Goal: Task Accomplishment & Management: Manage account settings

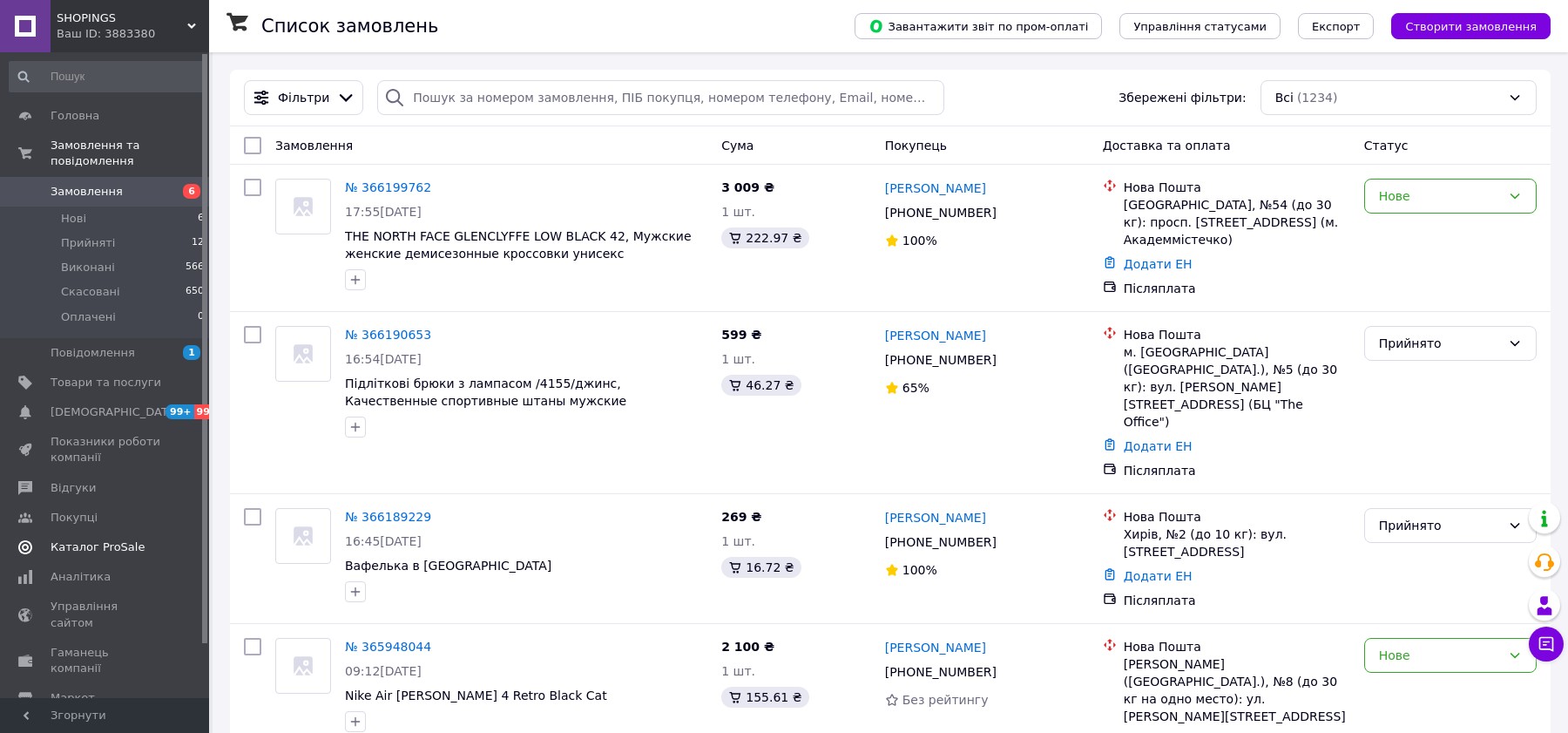
click at [118, 548] on span "Каталог ProSale" at bounding box center [97, 547] width 94 height 16
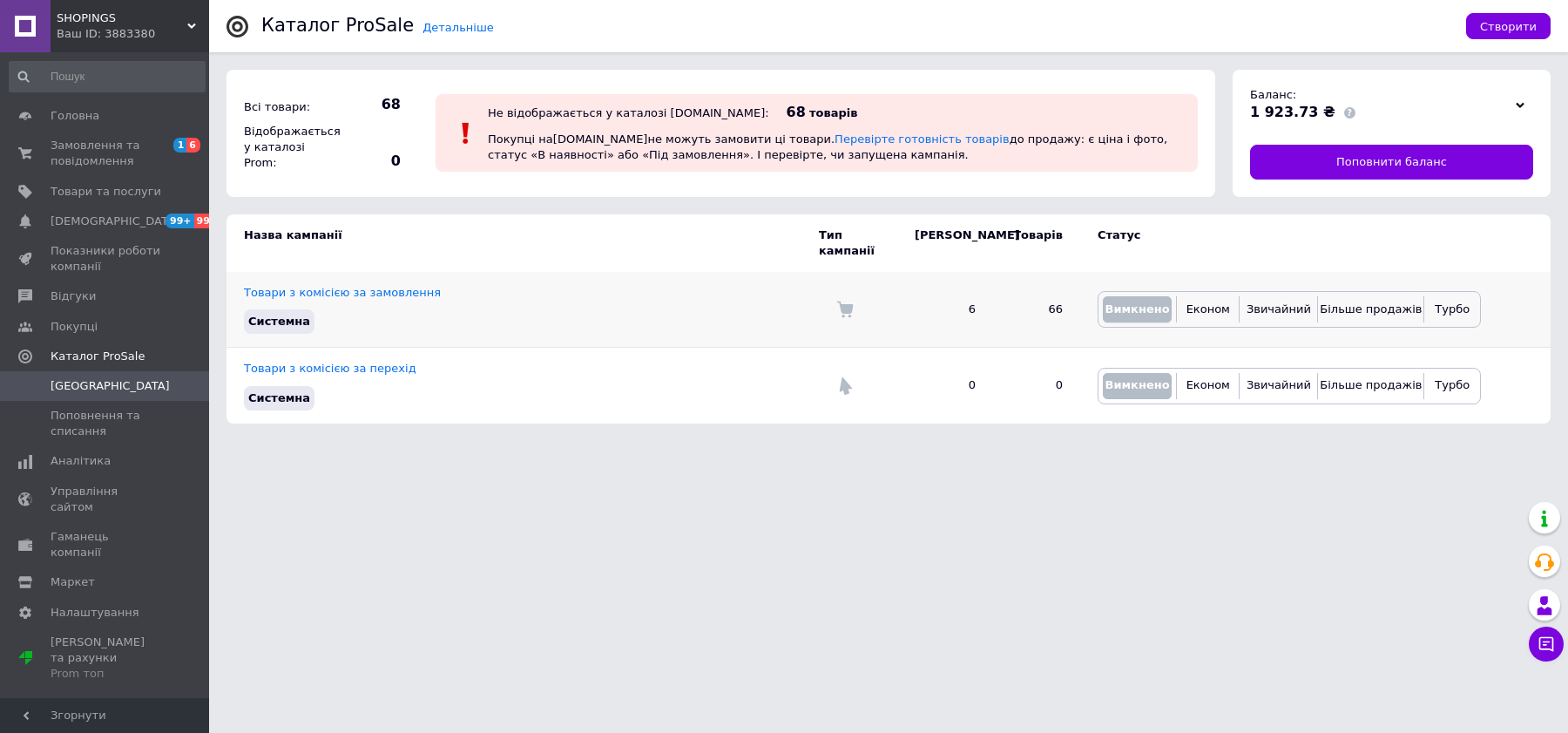
click at [1146, 302] on span "Вимкнено" at bounding box center [1137, 309] width 65 height 13
click at [159, 181] on link "Товари та послуги" at bounding box center [107, 191] width 215 height 29
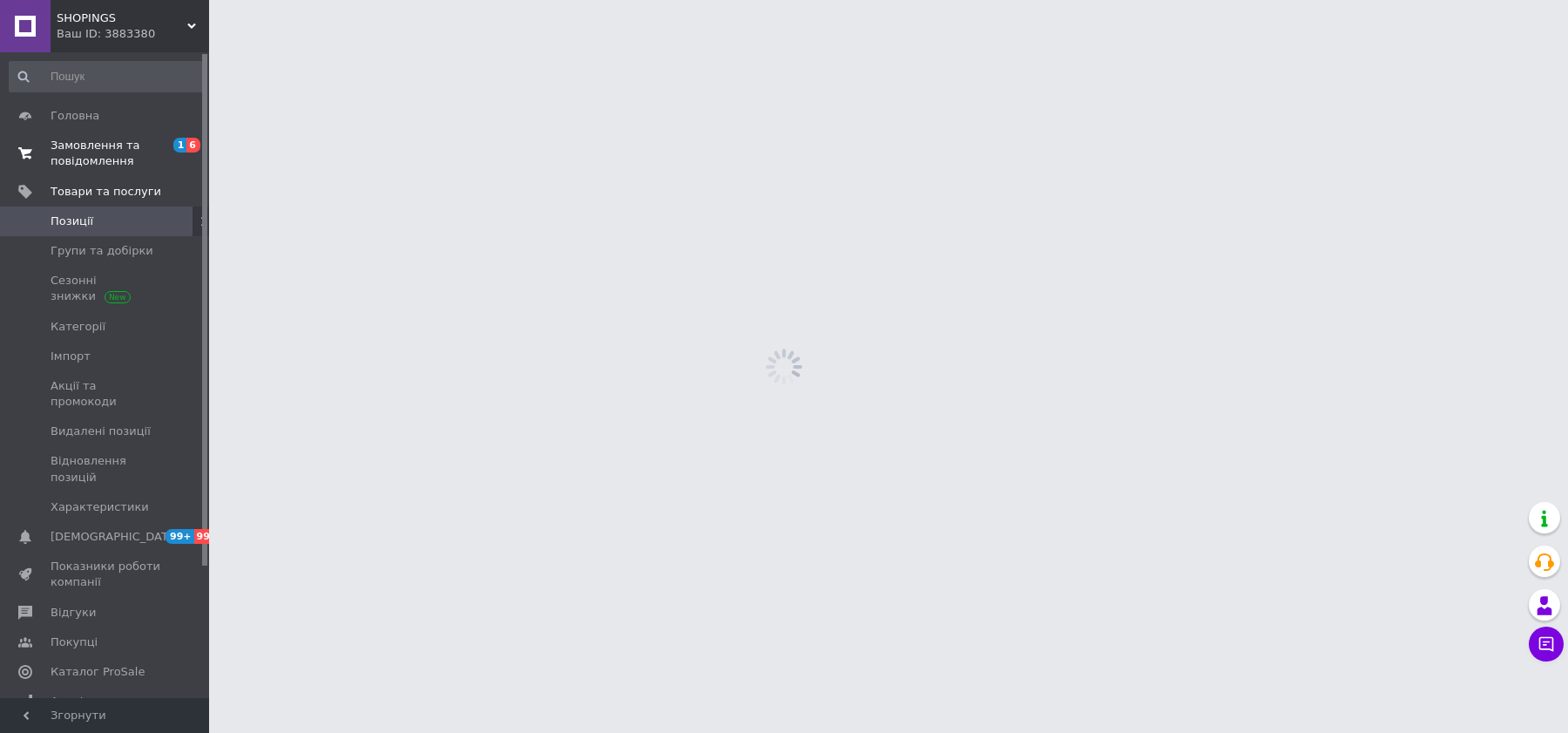
click at [164, 165] on span "1 6" at bounding box center [185, 153] width 47 height 31
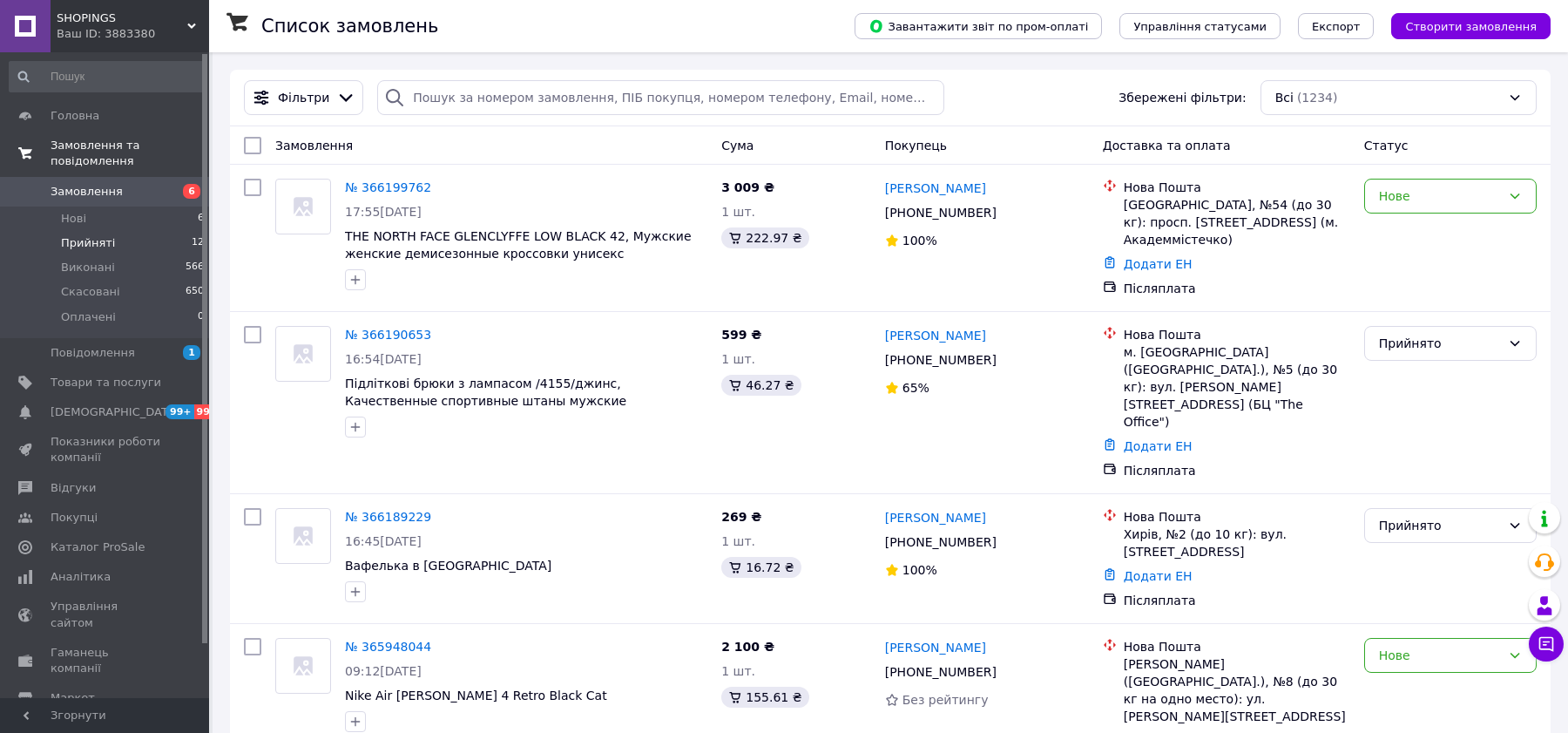
click at [187, 254] on li "Прийняті 12" at bounding box center [107, 243] width 215 height 25
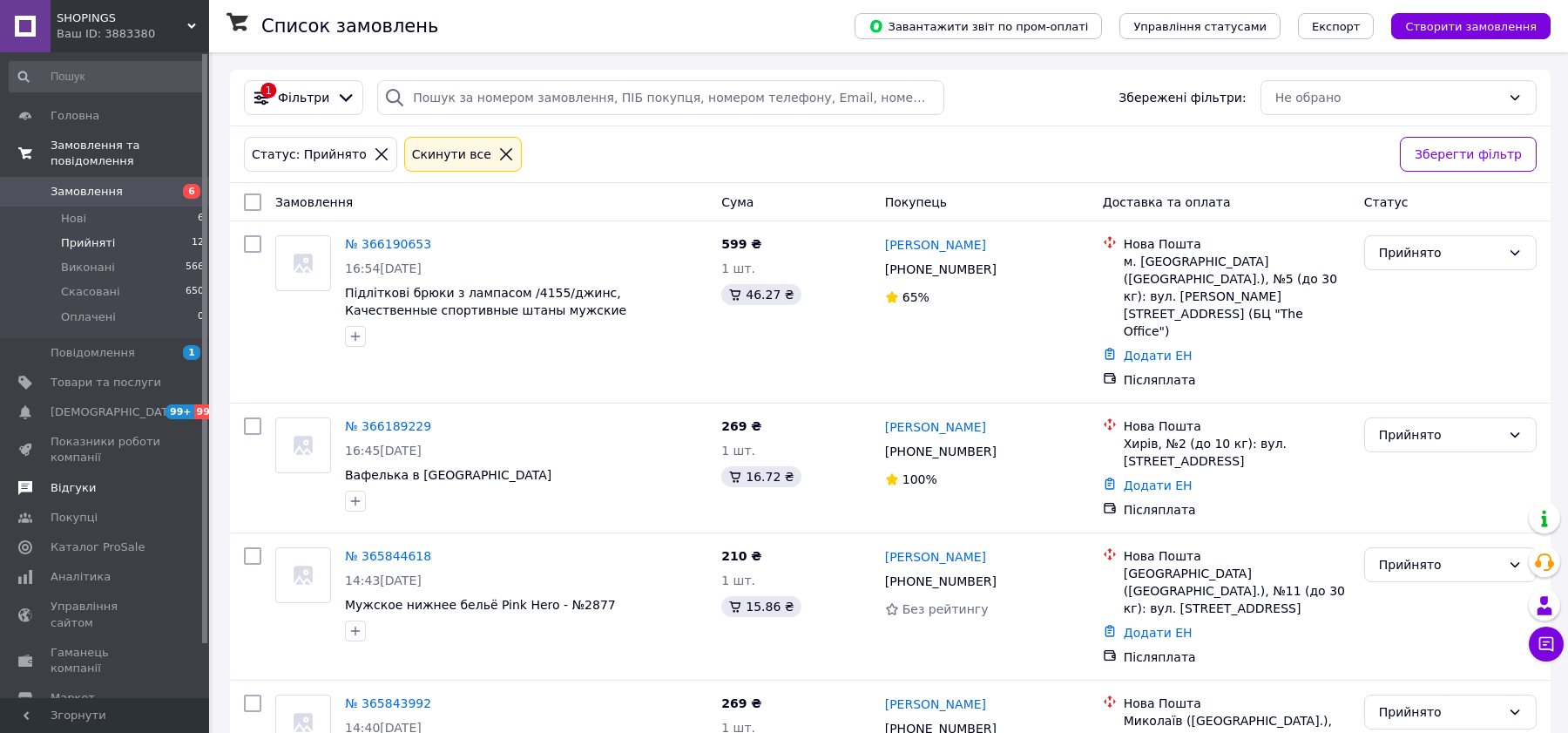
click at [122, 494] on span "Відгуки" at bounding box center [105, 488] width 111 height 16
